Goal: Go to known website: Go to known website

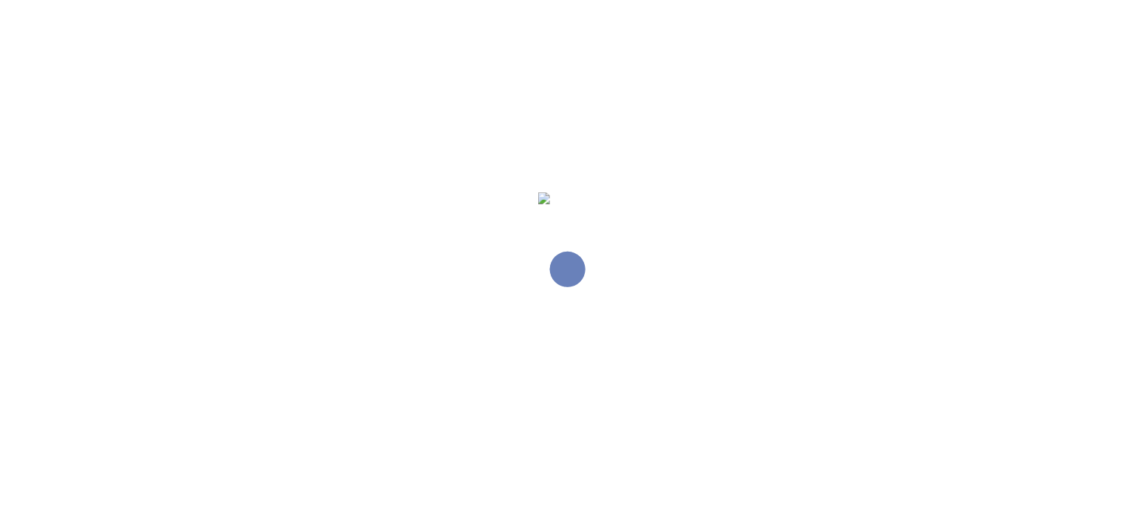
click at [112, 47] on div at bounding box center [567, 269] width 1123 height 527
drag, startPoint x: 112, startPoint y: 0, endPoint x: 185, endPoint y: 74, distance: 103.6
click at [185, 74] on div at bounding box center [567, 269] width 1123 height 527
drag, startPoint x: 279, startPoint y: 61, endPoint x: 186, endPoint y: 4, distance: 109.0
click at [279, 59] on div at bounding box center [567, 269] width 1123 height 527
